Goal: Transaction & Acquisition: Purchase product/service

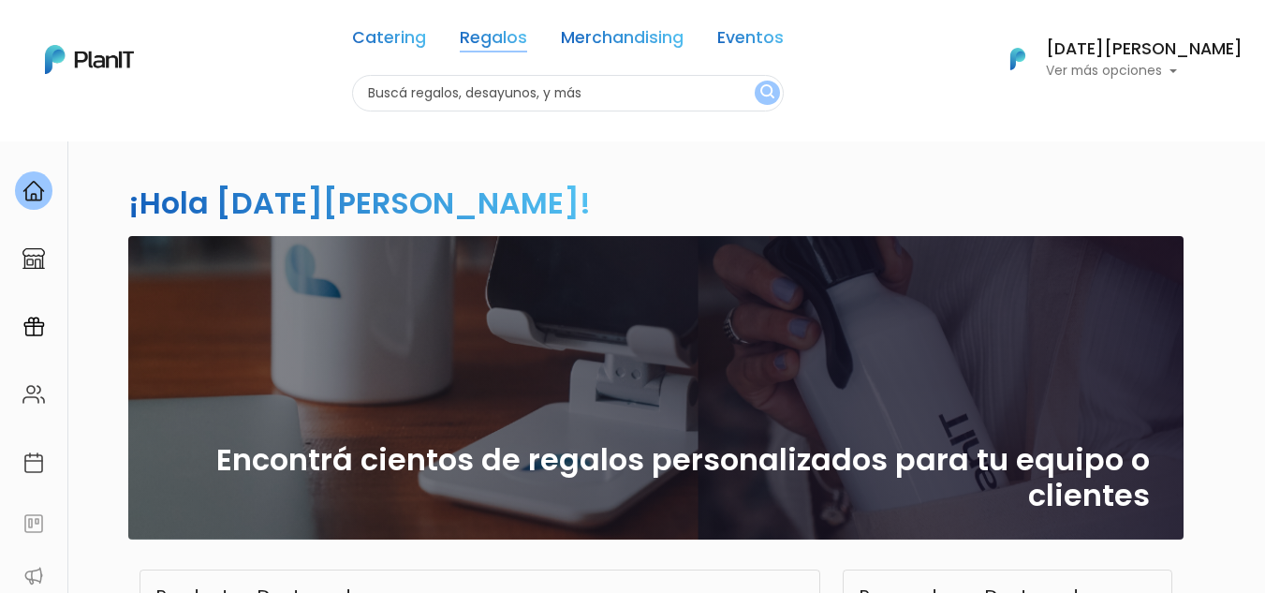
click at [517, 37] on link "Regalos" at bounding box center [493, 41] width 67 height 22
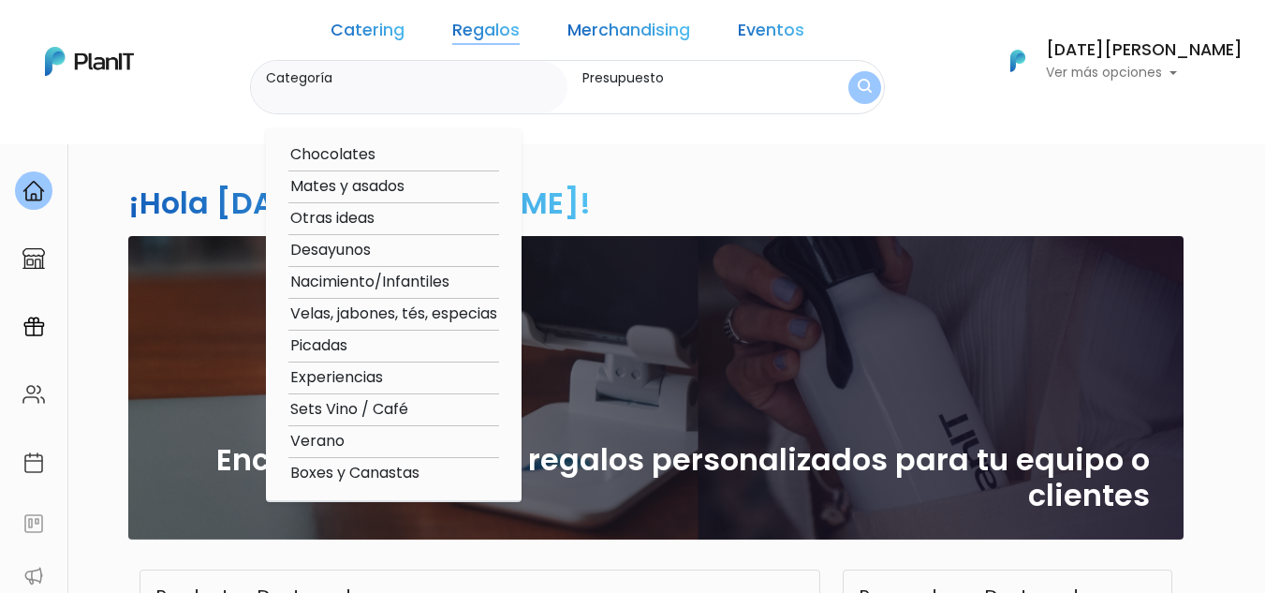
click at [677, 25] on link "Merchandising" at bounding box center [629, 33] width 123 height 22
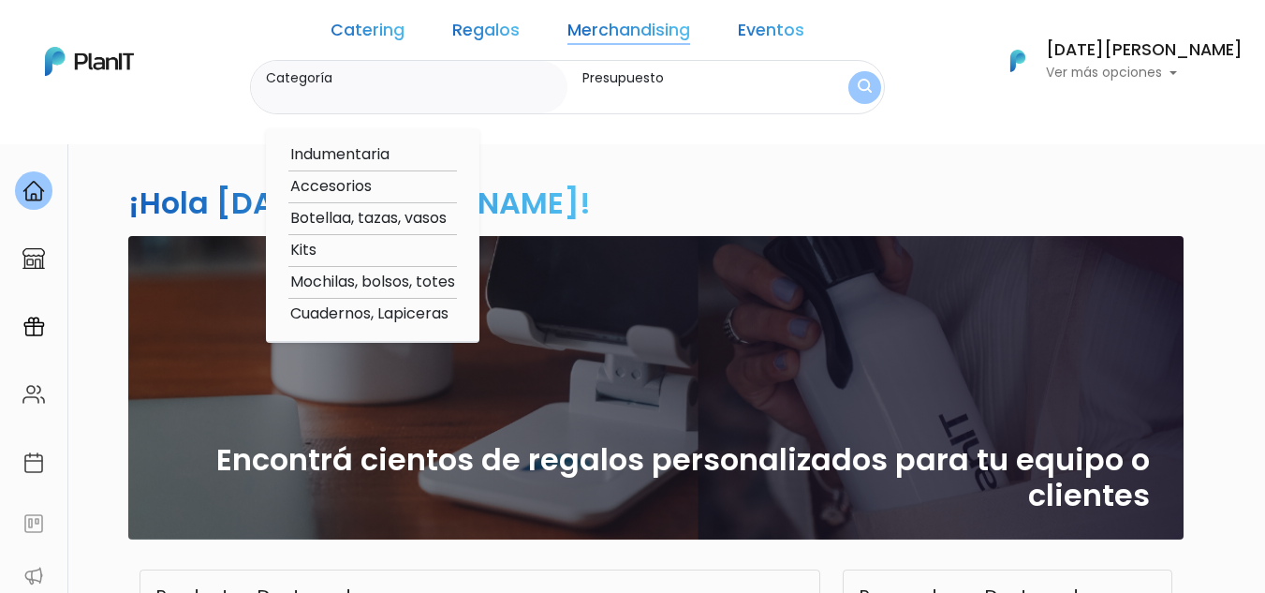
click at [415, 83] on label "Categoría" at bounding box center [413, 78] width 294 height 20
click at [415, 87] on input "Categoría" at bounding box center [413, 96] width 294 height 19
click at [447, 152] on option "Indumentaria" at bounding box center [372, 154] width 169 height 23
type input "Indumentaria"
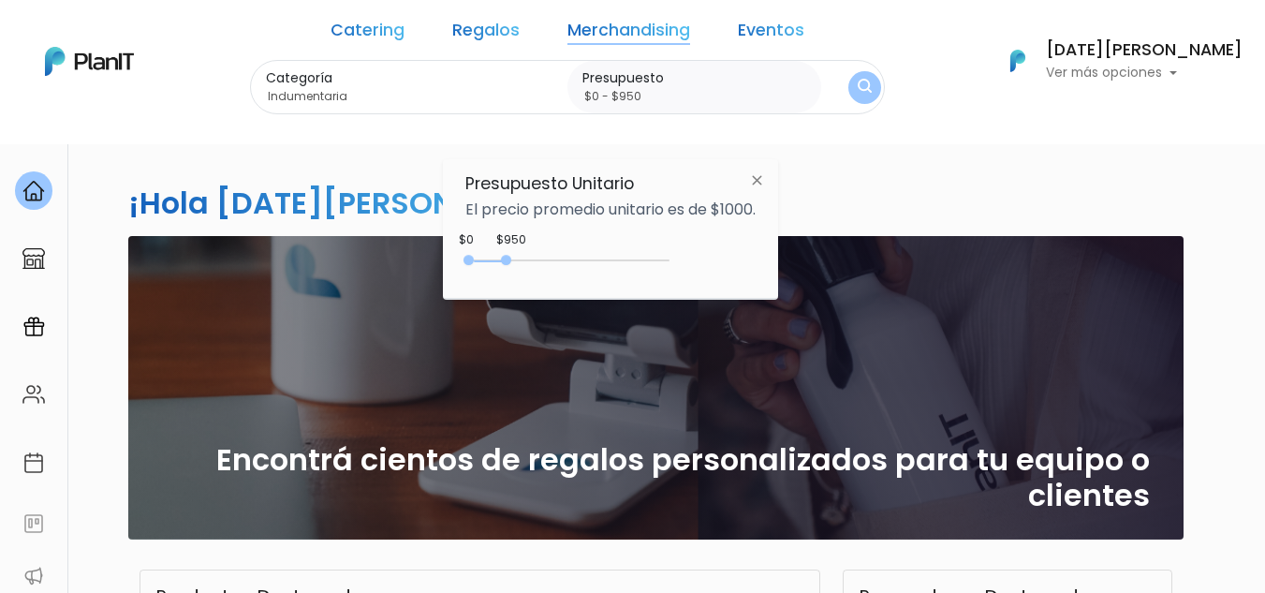
type input "$0 - $1000"
click at [511, 264] on div "0 : 1000 0 1000" at bounding box center [571, 264] width 197 height 19
click at [444, 104] on input "Indumentaria" at bounding box center [413, 96] width 294 height 19
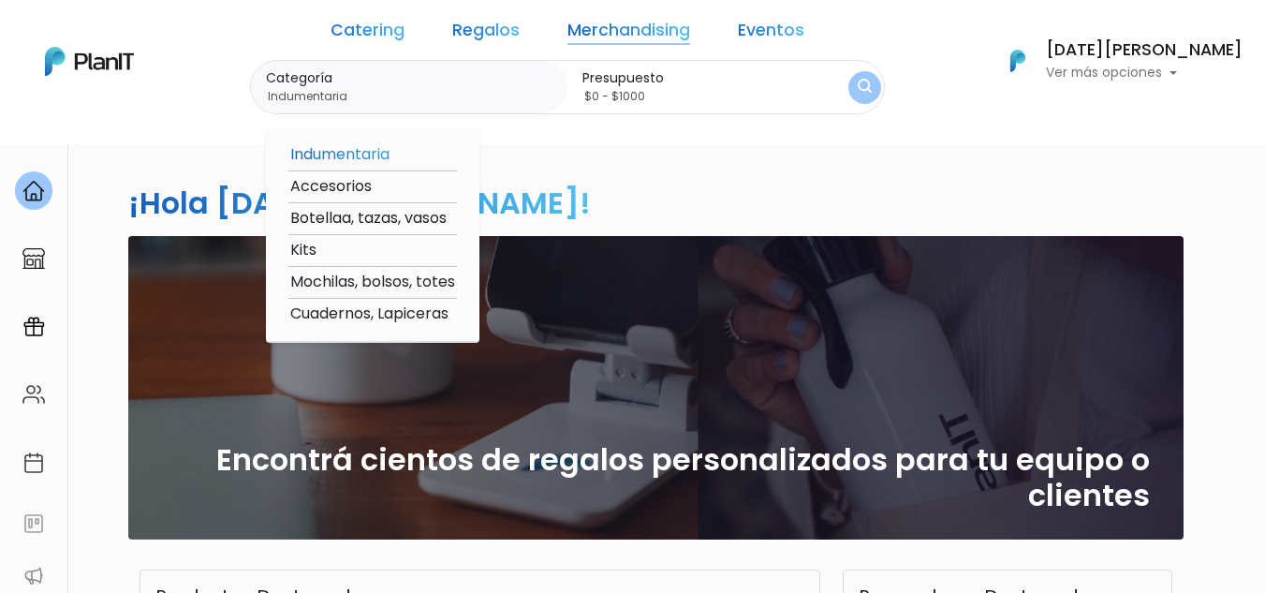
click at [858, 79] on img "submit" at bounding box center [865, 88] width 14 height 18
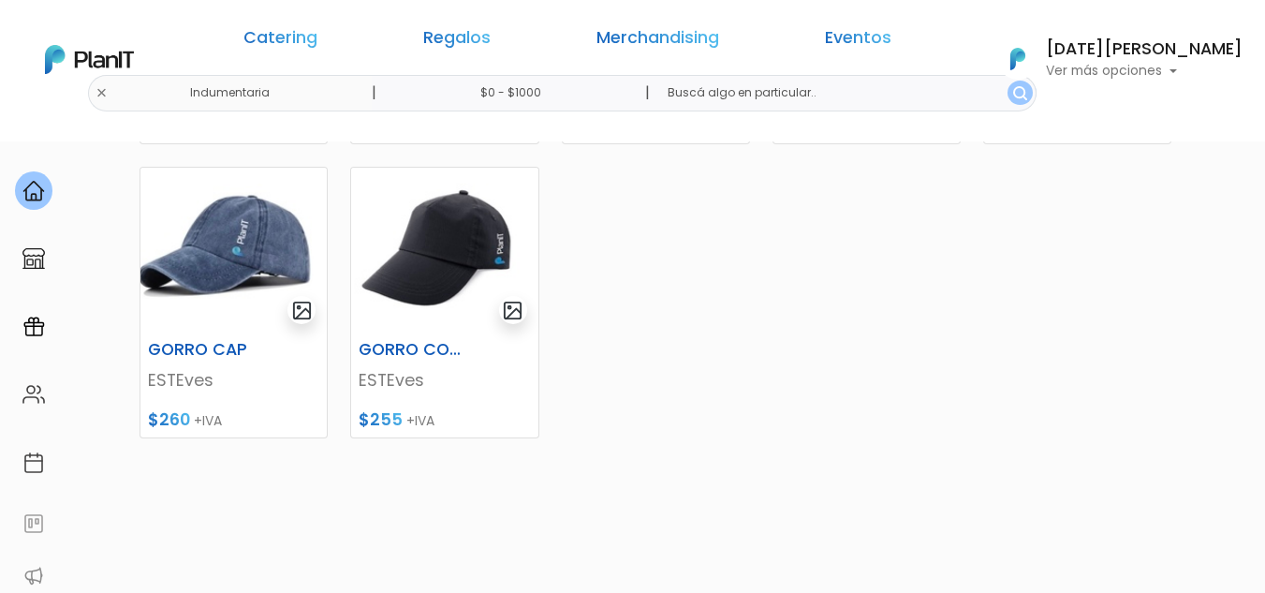
scroll to position [843, 0]
click at [240, 274] on img at bounding box center [233, 249] width 186 height 165
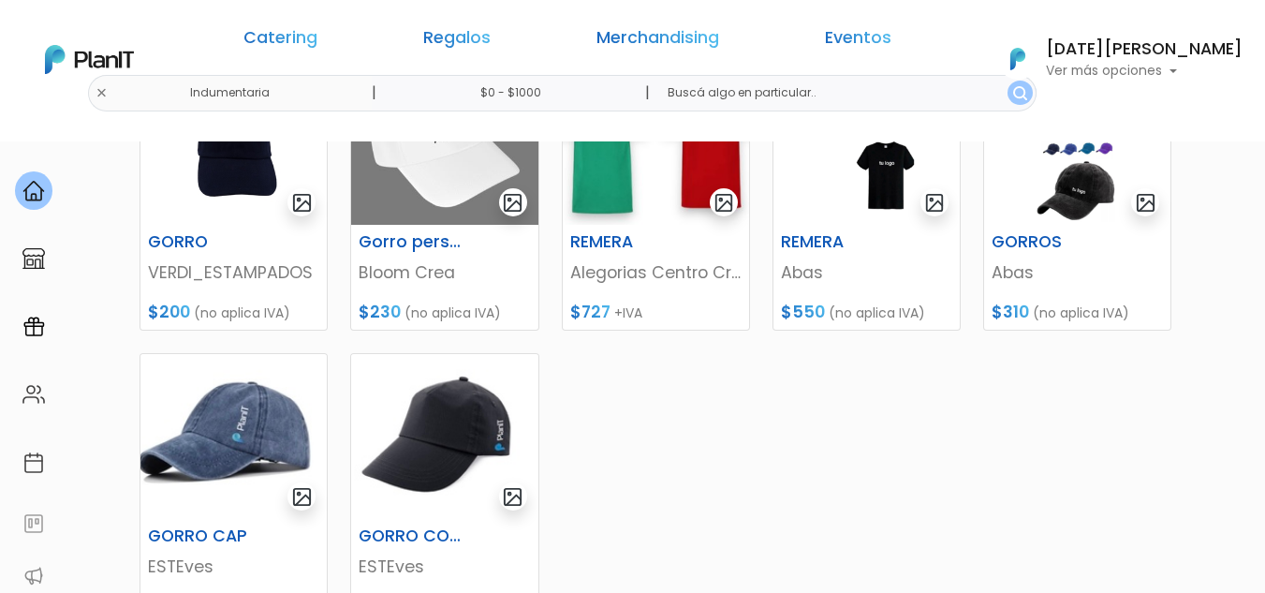
scroll to position [562, 0]
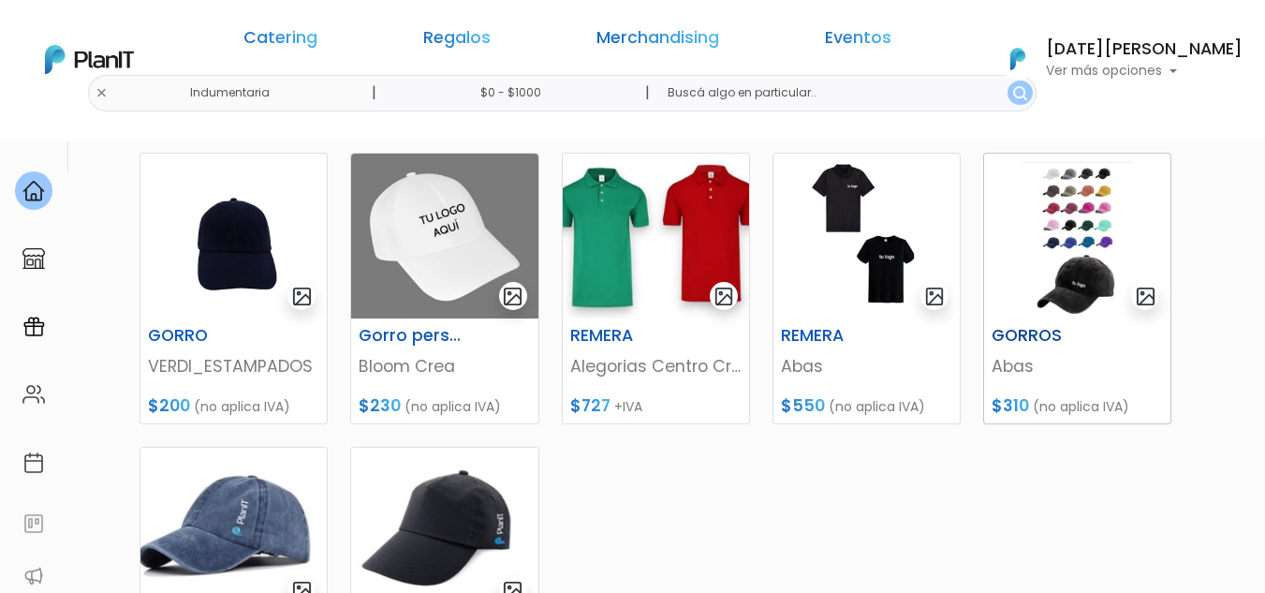
click at [1055, 251] on img at bounding box center [1077, 236] width 186 height 165
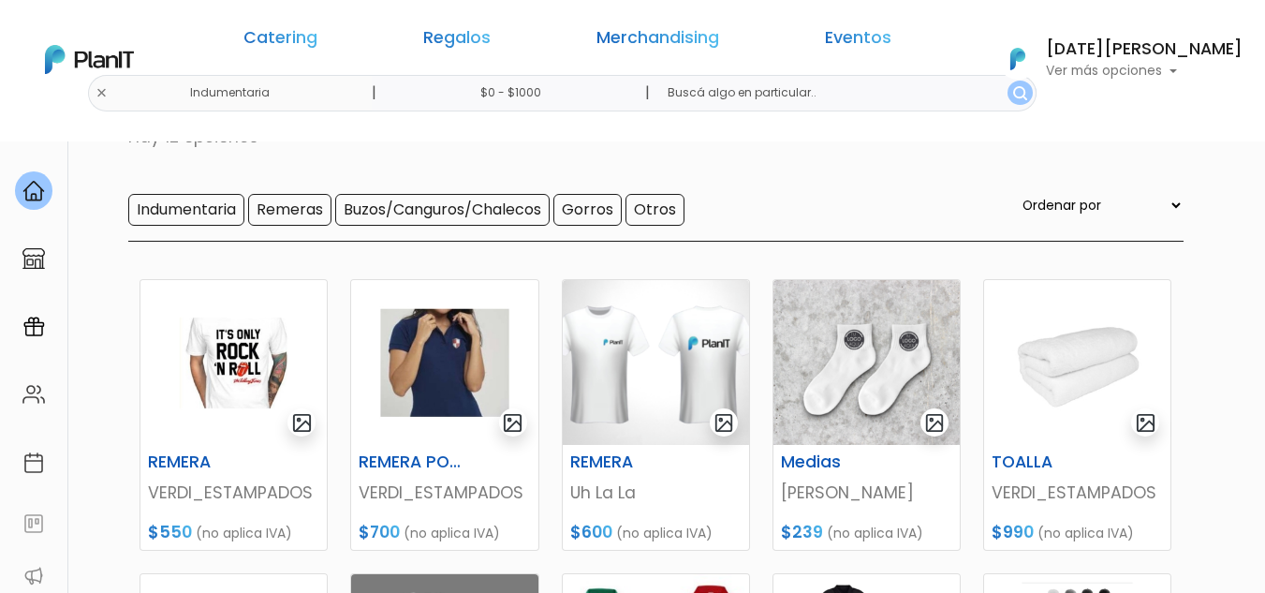
scroll to position [0, 0]
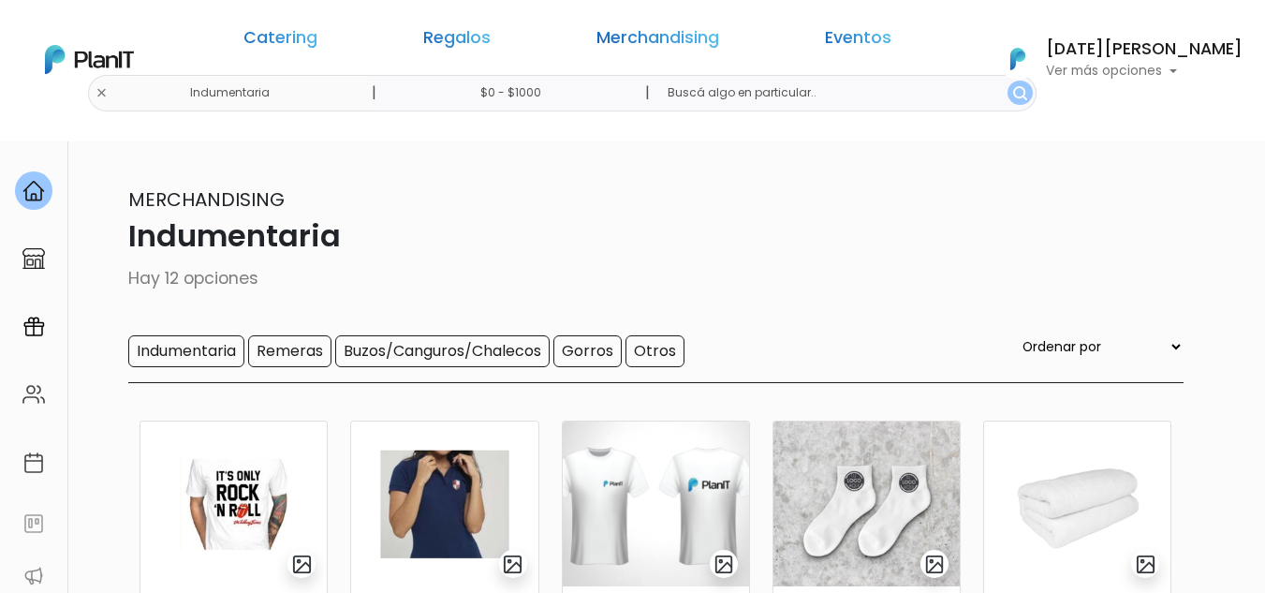
click at [279, 87] on div "Indumentaria" at bounding box center [230, 93] width 285 height 37
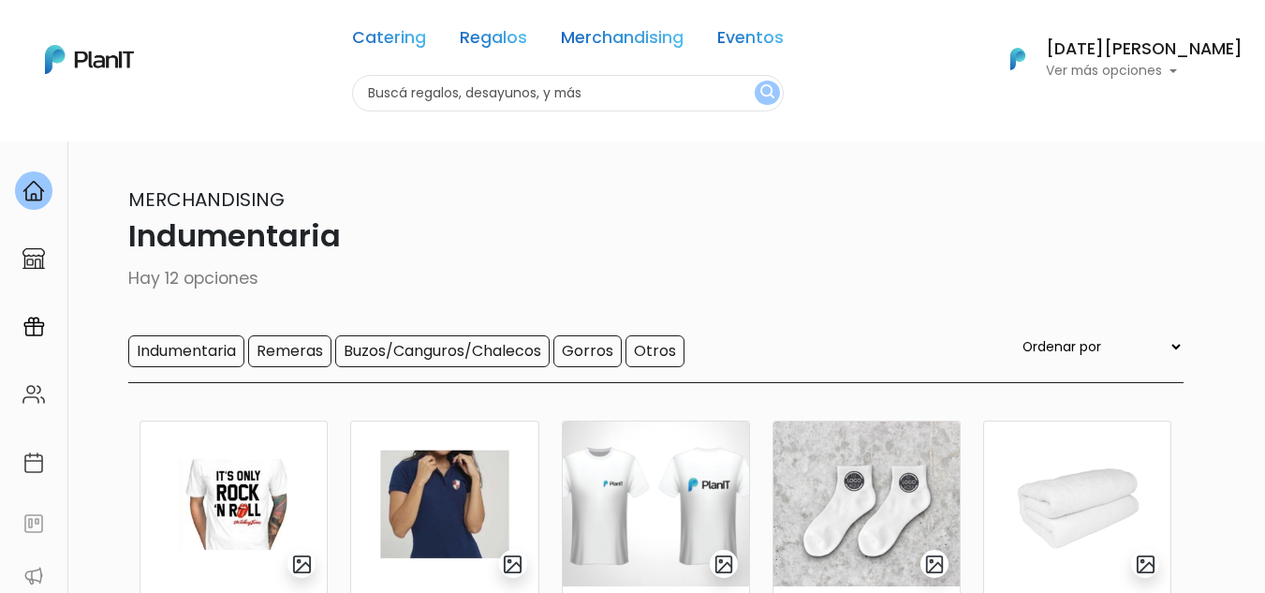
click at [279, 87] on div "Catering Regalos Merchandising Eventos Indumentaria | $0 - $1000 | Catering Reg…" at bounding box center [632, 59] width 1265 height 104
click at [505, 32] on link "Regalos" at bounding box center [493, 41] width 67 height 22
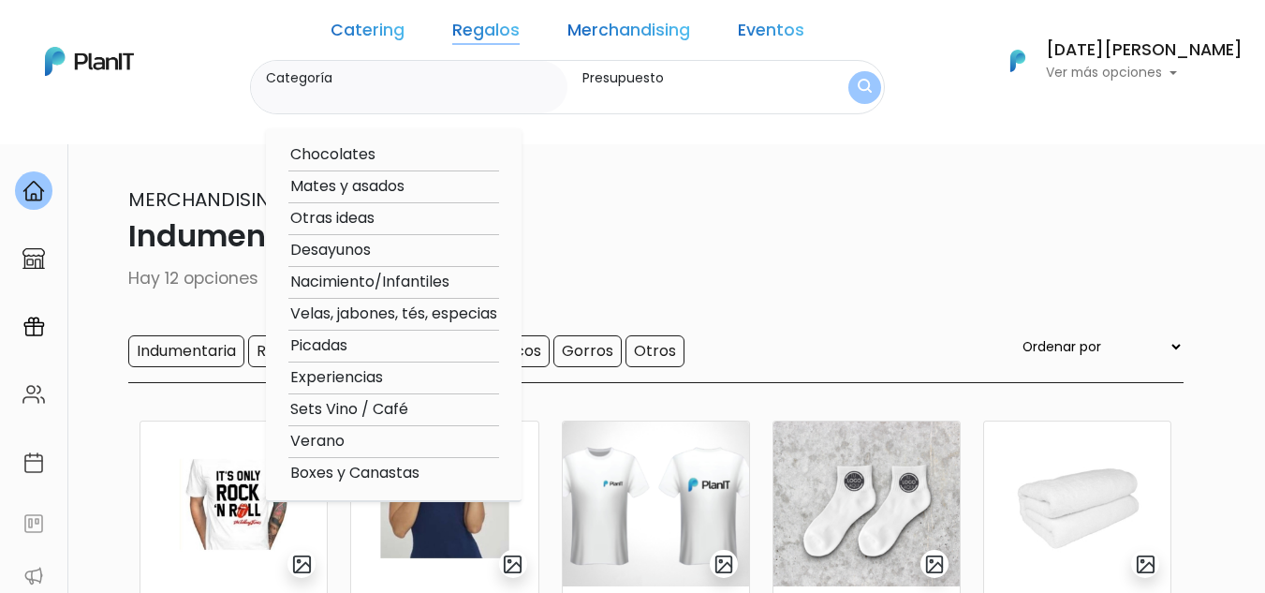
click at [609, 25] on link "Merchandising" at bounding box center [629, 33] width 123 height 22
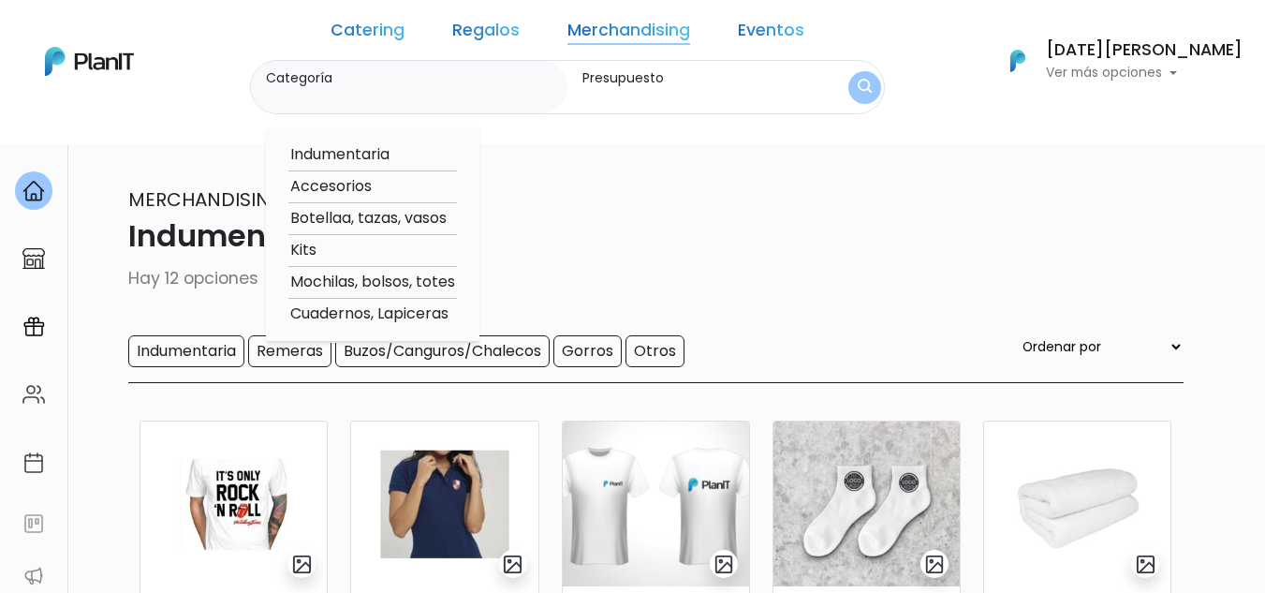
click at [520, 24] on link "Regalos" at bounding box center [485, 33] width 67 height 22
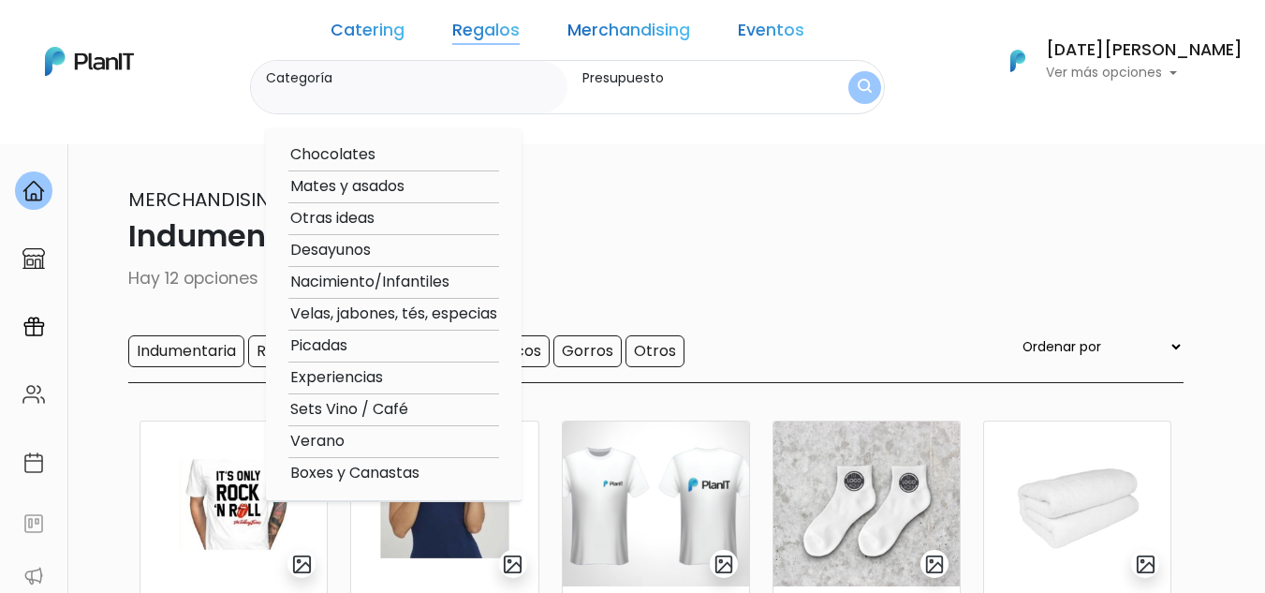
click at [612, 40] on link "Merchandising" at bounding box center [629, 33] width 123 height 22
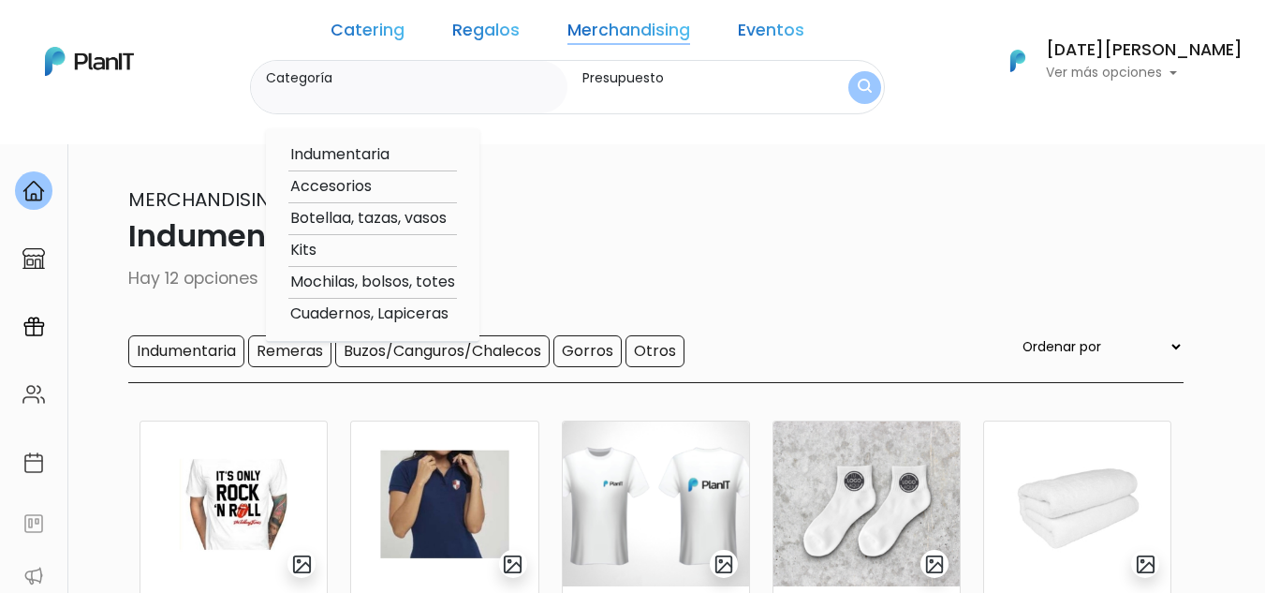
click at [513, 90] on input "Categoría" at bounding box center [413, 96] width 294 height 19
click at [859, 89] on img "submit" at bounding box center [865, 88] width 14 height 18
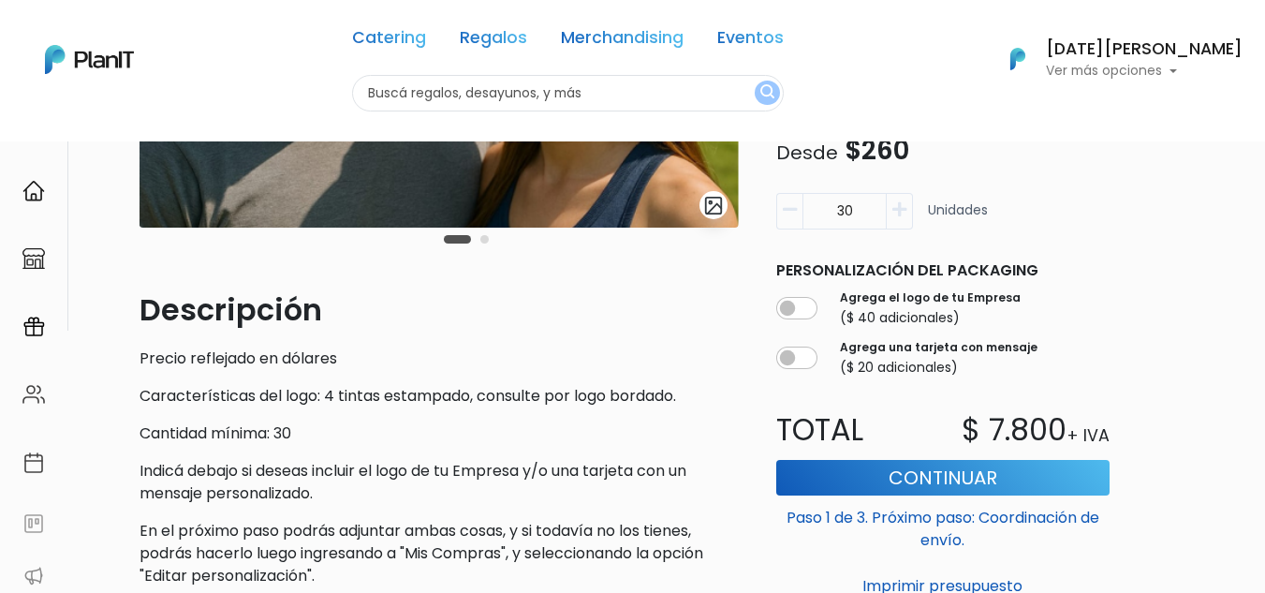
scroll to position [468, 0]
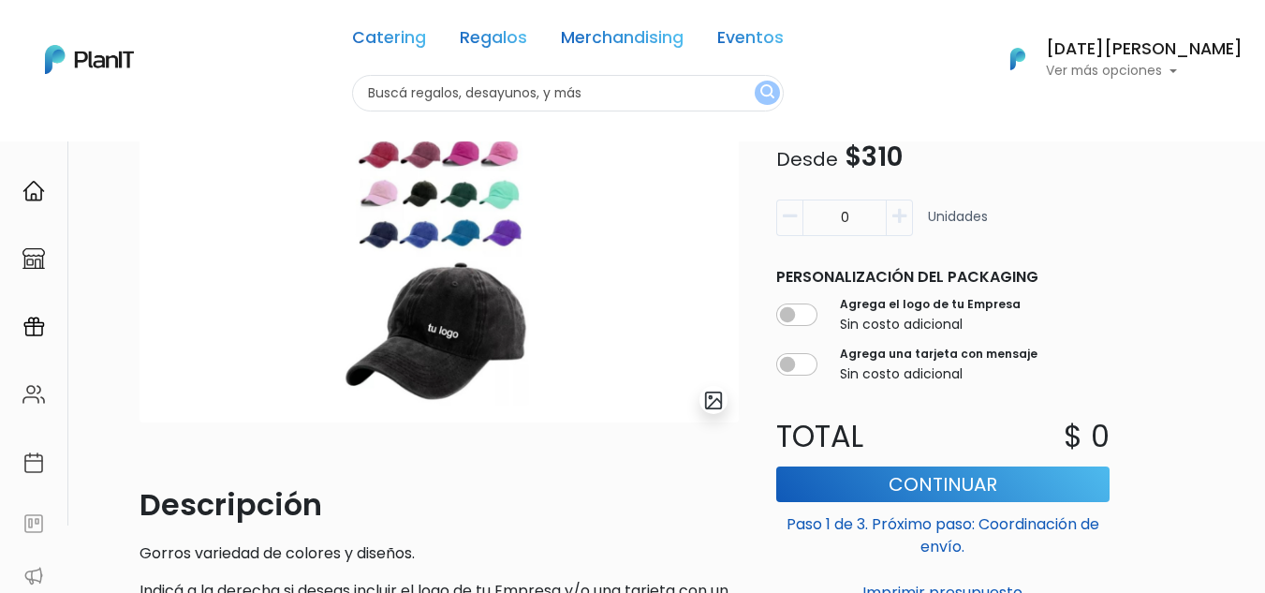
scroll to position [187, 0]
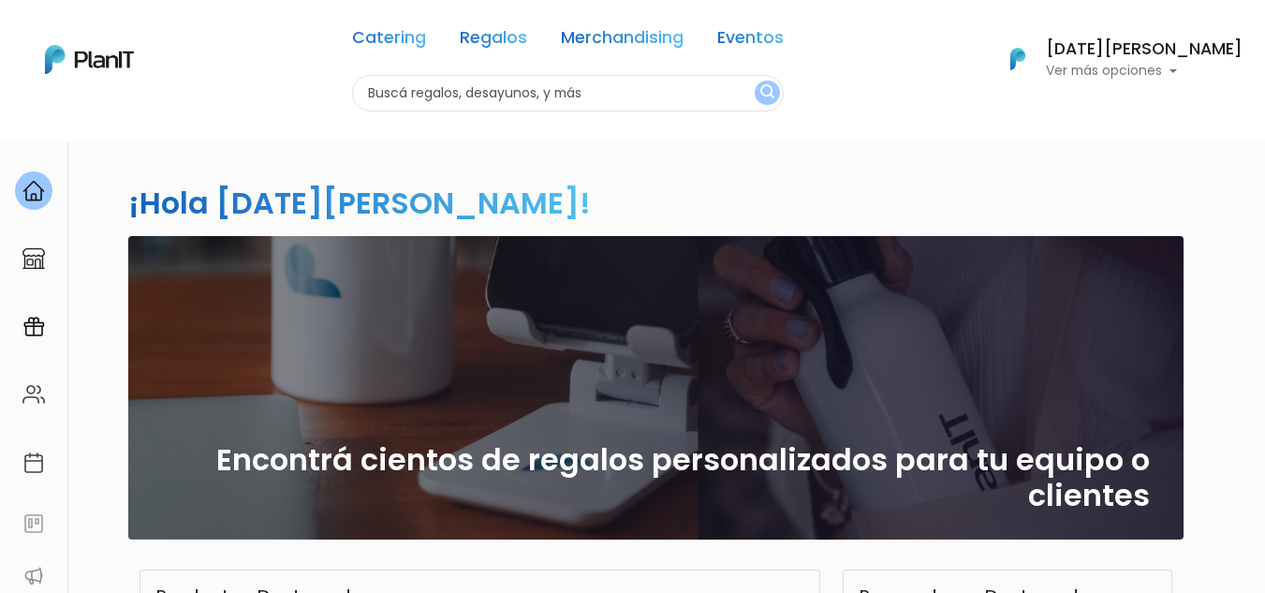
click at [568, 85] on input "text" at bounding box center [568, 93] width 432 height 37
type input "delantal"
click at [755, 81] on button "submit" at bounding box center [767, 93] width 25 height 24
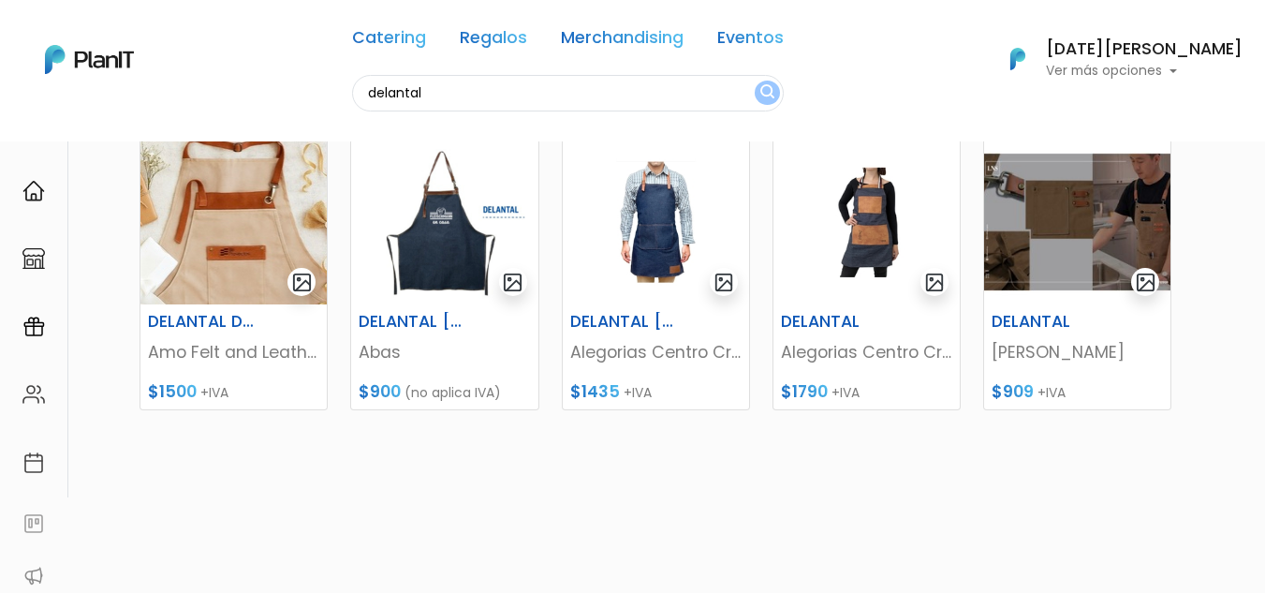
scroll to position [238, 0]
click at [435, 258] on img at bounding box center [444, 221] width 186 height 165
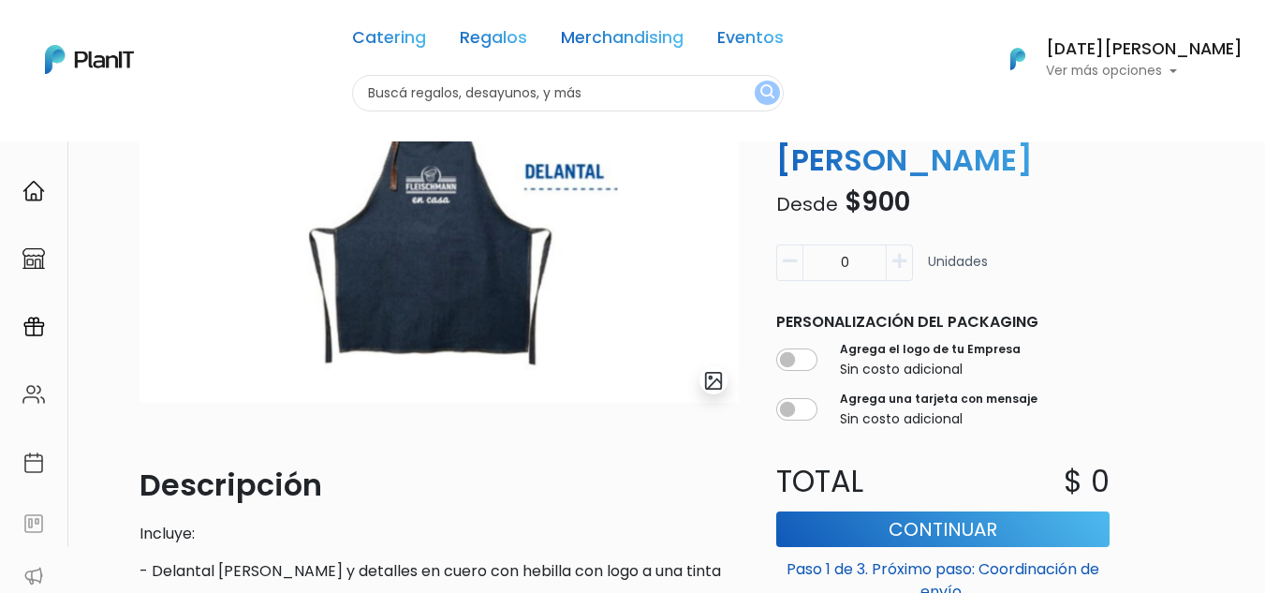
scroll to position [468, 0]
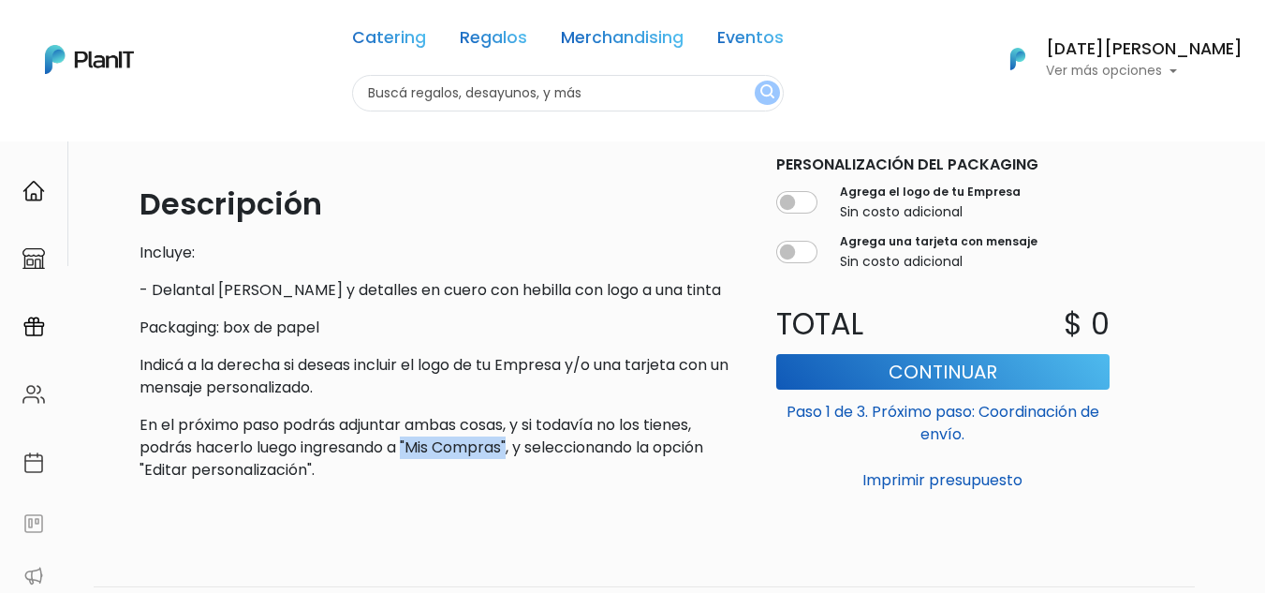
drag, startPoint x: 515, startPoint y: 451, endPoint x: 406, endPoint y: 448, distance: 108.7
click at [406, 448] on p "En el próximo paso podrás adjuntar ambas cosas, y si todavía no los tienes, pod…" at bounding box center [439, 447] width 599 height 67
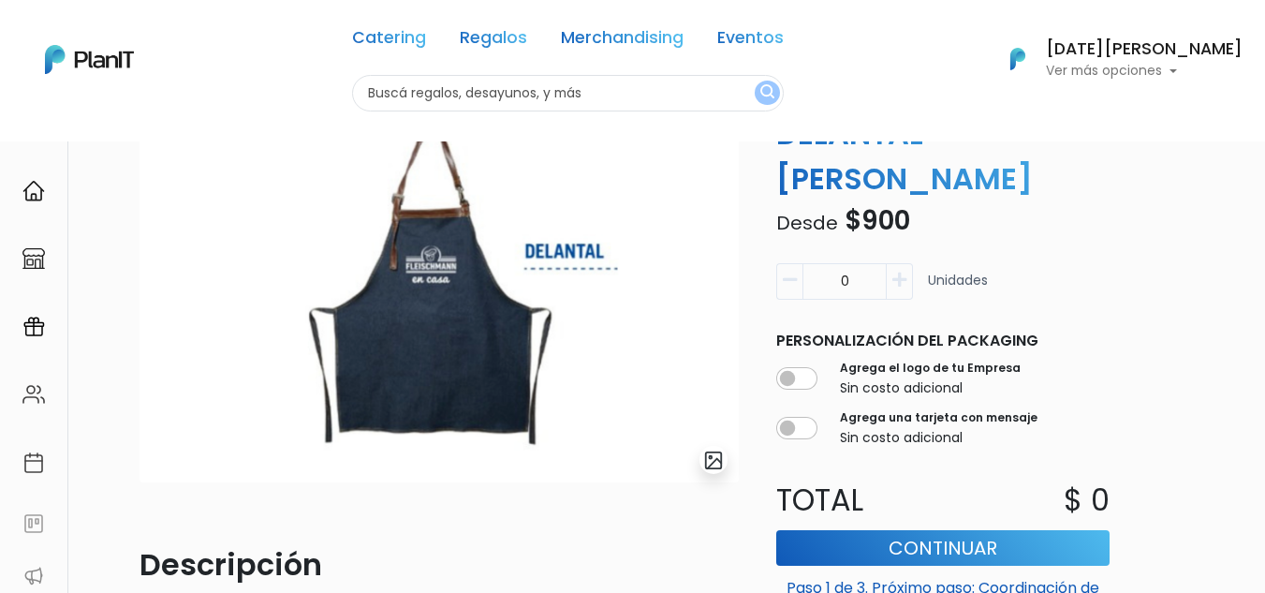
scroll to position [106, 0]
